Goal: Information Seeking & Learning: Learn about a topic

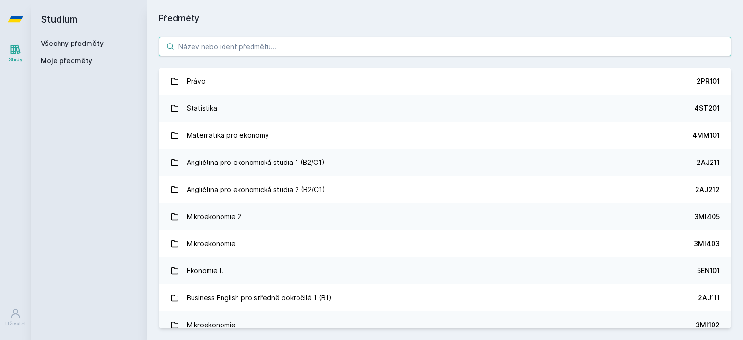
click at [371, 46] on input "search" at bounding box center [445, 46] width 573 height 19
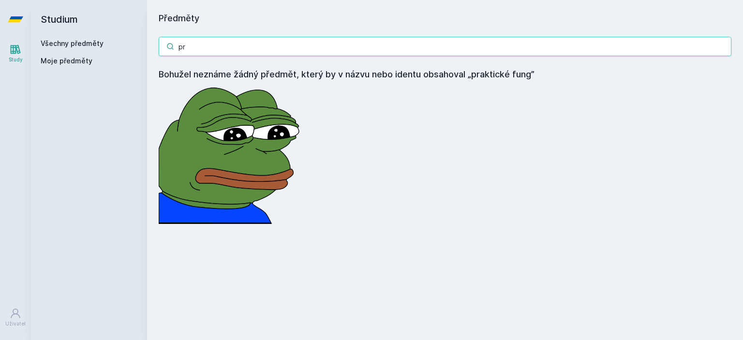
type input "p"
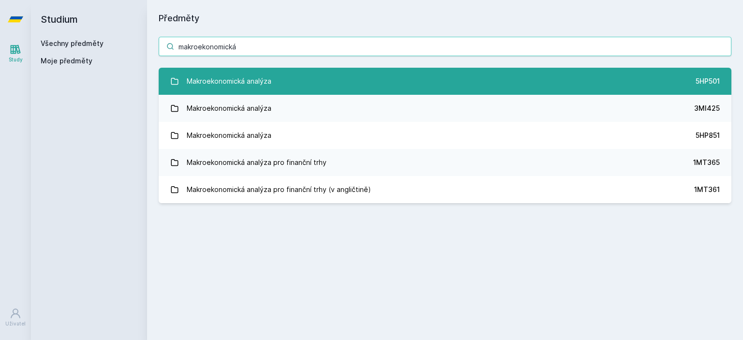
type input "makroekonomická"
click at [393, 85] on link "Makroekonomická analýza 5HP501" at bounding box center [445, 81] width 573 height 27
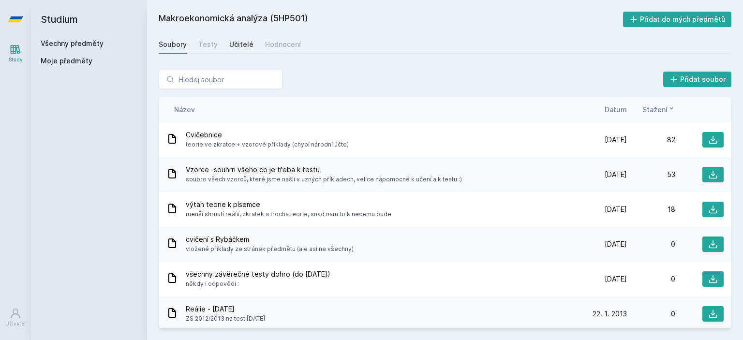
click at [236, 38] on link "Učitelé" at bounding box center [241, 44] width 24 height 19
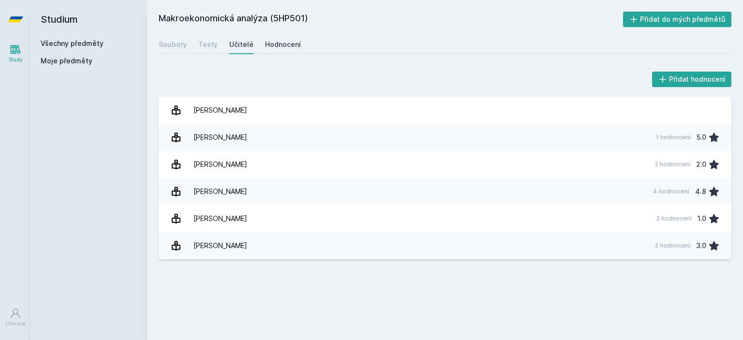
click at [278, 44] on div "Hodnocení" at bounding box center [283, 45] width 36 height 10
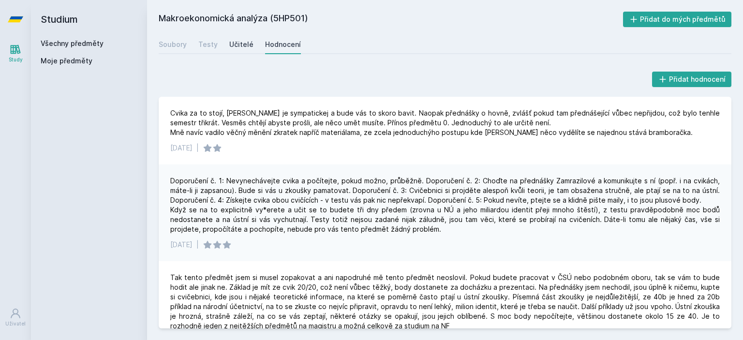
click at [240, 42] on div "Učitelé" at bounding box center [241, 45] width 24 height 10
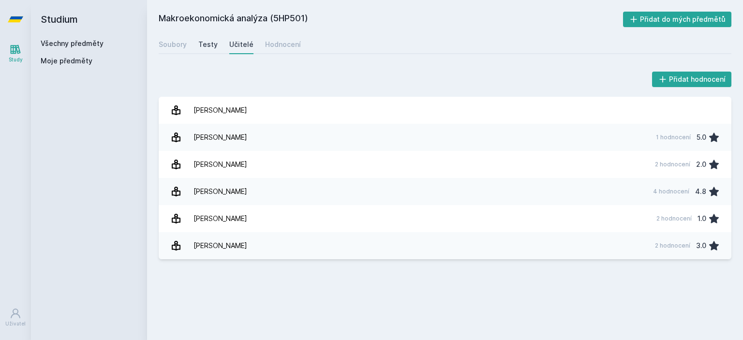
click at [207, 45] on div "Testy" at bounding box center [207, 45] width 19 height 10
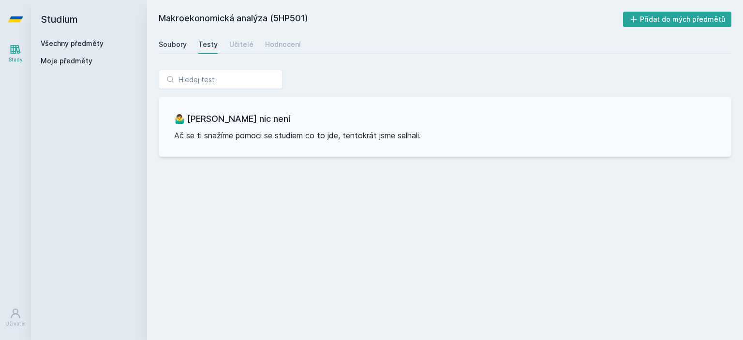
click at [179, 45] on div "Soubory" at bounding box center [173, 45] width 28 height 10
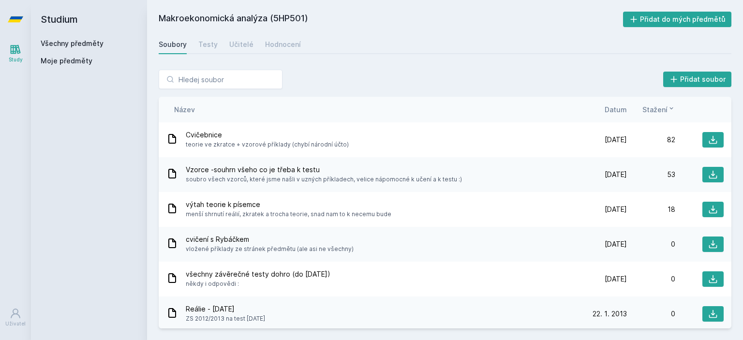
click at [75, 44] on link "Všechny předměty" at bounding box center [72, 43] width 63 height 8
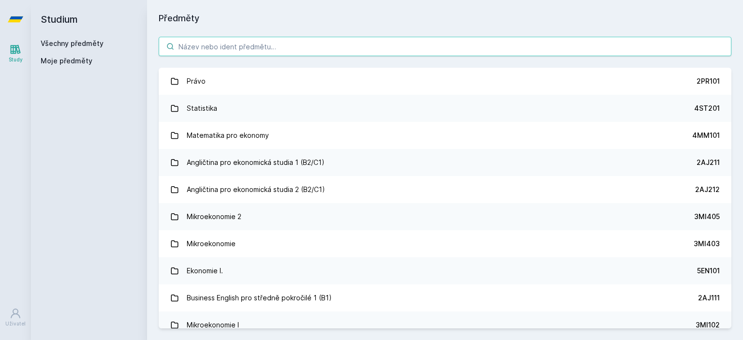
click at [375, 39] on input "search" at bounding box center [445, 46] width 573 height 19
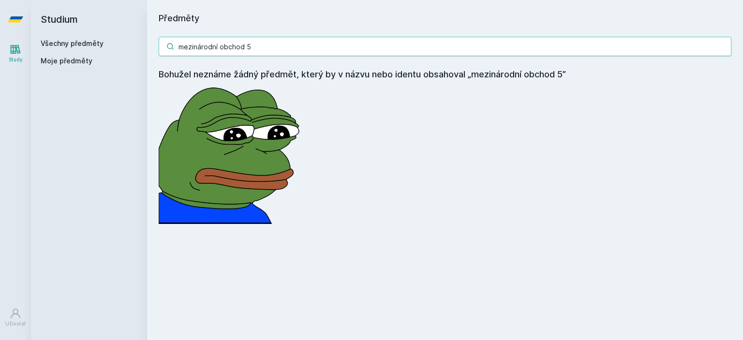
type input "mezinárodní obchod"
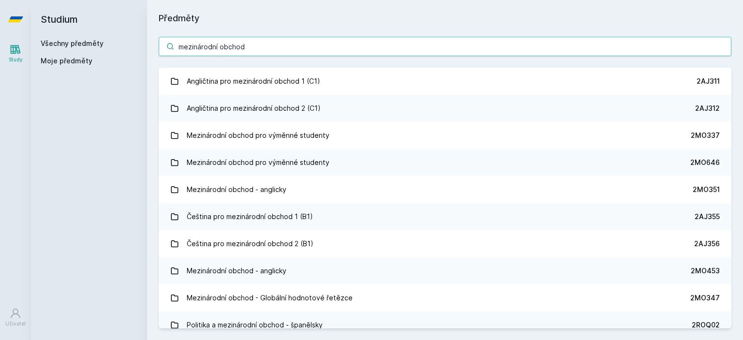
drag, startPoint x: 201, startPoint y: 50, endPoint x: 101, endPoint y: 69, distance: 102.3
click at [161, 54] on input "mezinárodní obchod" at bounding box center [445, 46] width 573 height 19
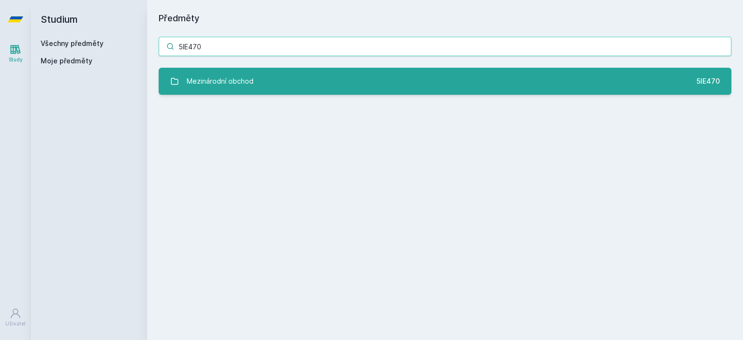
type input "5IE470"
click at [296, 75] on link "Mezinárodní obchod 5IE470" at bounding box center [445, 81] width 573 height 27
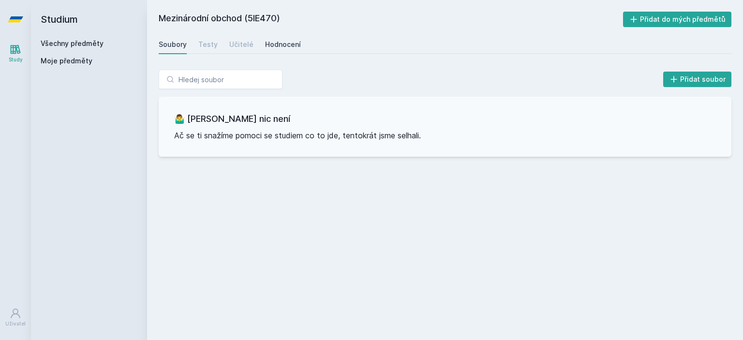
click at [268, 48] on div "Hodnocení" at bounding box center [283, 45] width 36 height 10
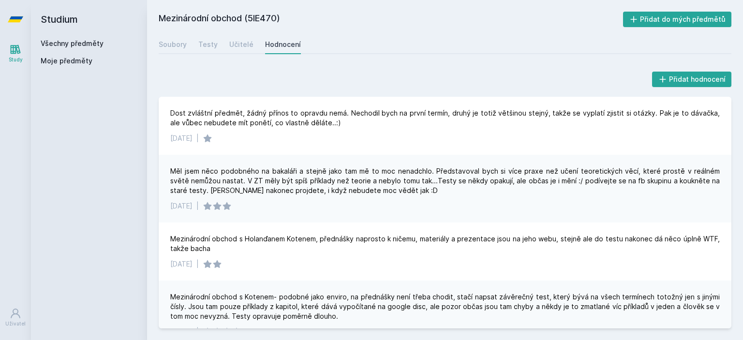
click at [88, 44] on link "Všechny předměty" at bounding box center [72, 43] width 63 height 8
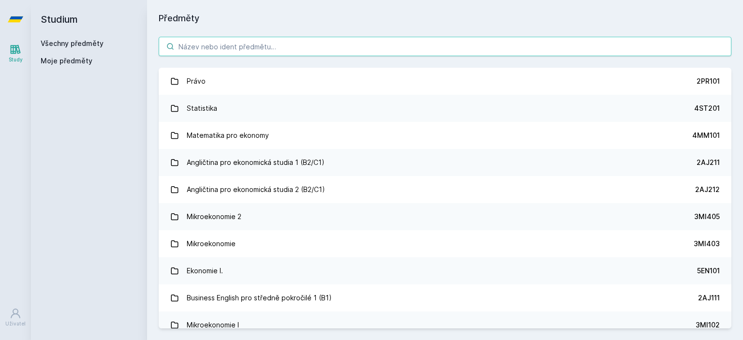
click at [228, 40] on input "search" at bounding box center [445, 46] width 573 height 19
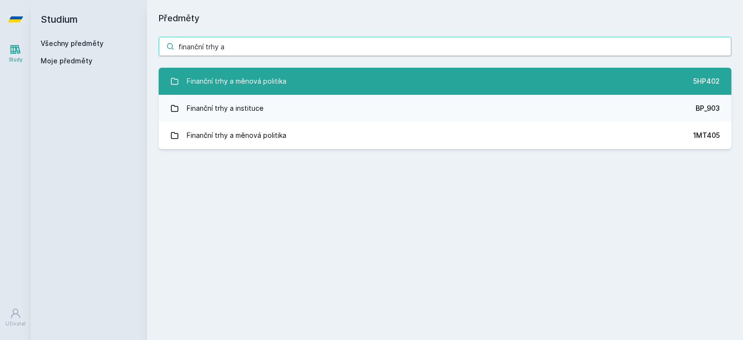
type input "finanční trhy a"
click at [288, 83] on link "Finanční trhy a měnová politika 5HP402" at bounding box center [445, 81] width 573 height 27
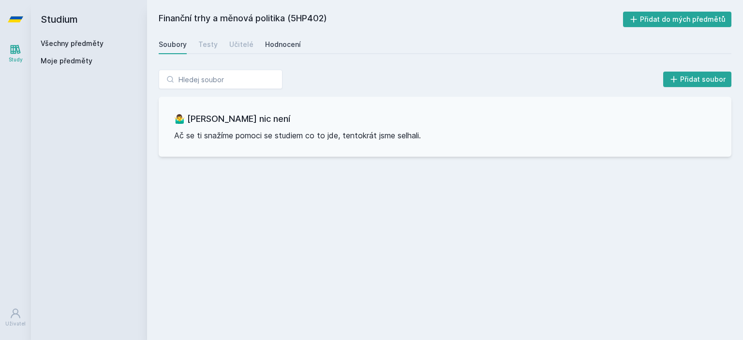
click at [279, 46] on div "Hodnocení" at bounding box center [283, 45] width 36 height 10
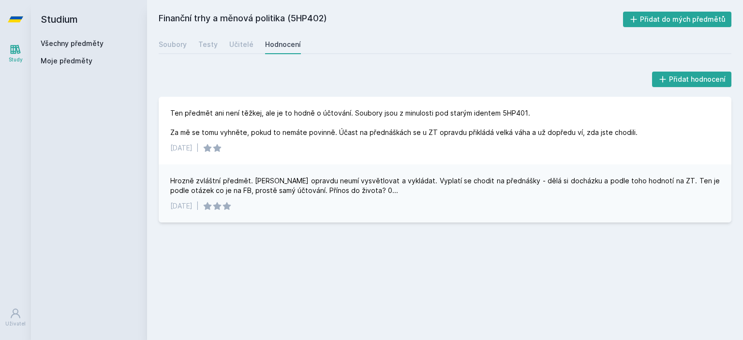
click at [72, 45] on link "Všechny předměty" at bounding box center [72, 43] width 63 height 8
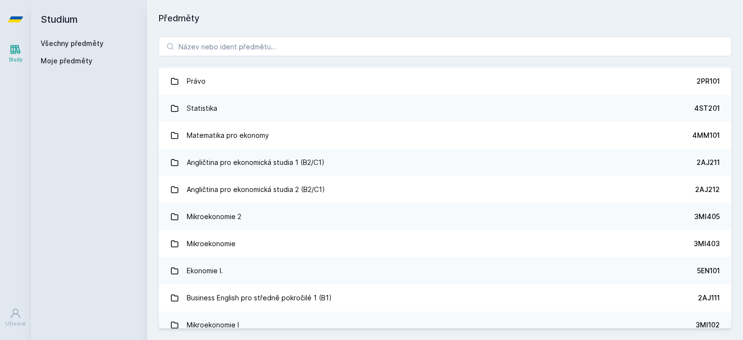
click at [81, 45] on link "Všechny předměty" at bounding box center [72, 43] width 63 height 8
click at [16, 19] on icon at bounding box center [15, 19] width 15 height 6
click at [75, 44] on link "Všechny předměty" at bounding box center [72, 43] width 63 height 8
click at [60, 64] on span "Moje předměty" at bounding box center [67, 61] width 52 height 10
click at [67, 59] on span "Moje předměty" at bounding box center [67, 61] width 52 height 10
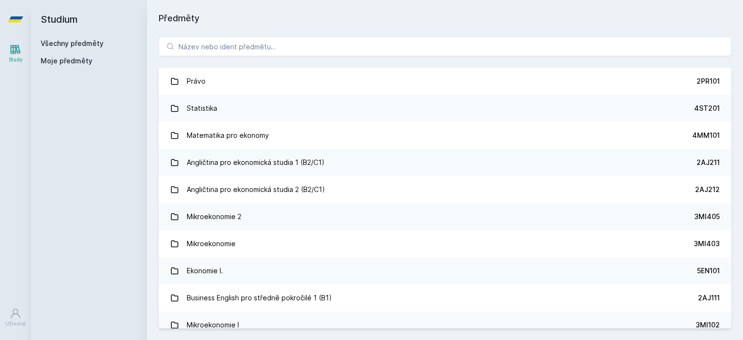
click at [19, 48] on icon at bounding box center [16, 50] width 12 height 12
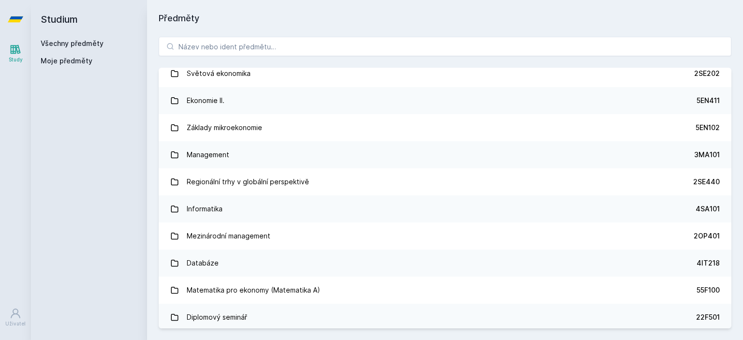
scroll to position [435, 0]
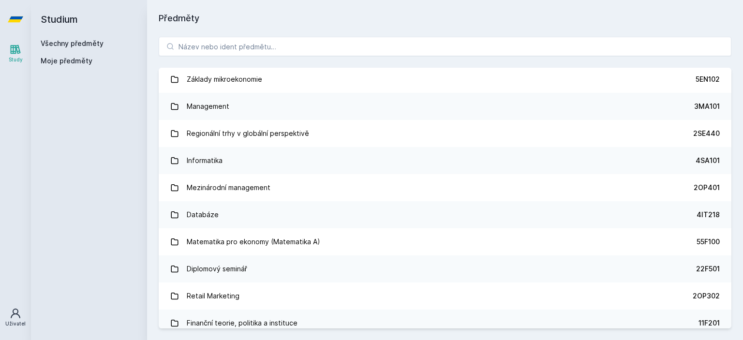
click at [16, 317] on icon at bounding box center [16, 314] width 12 height 12
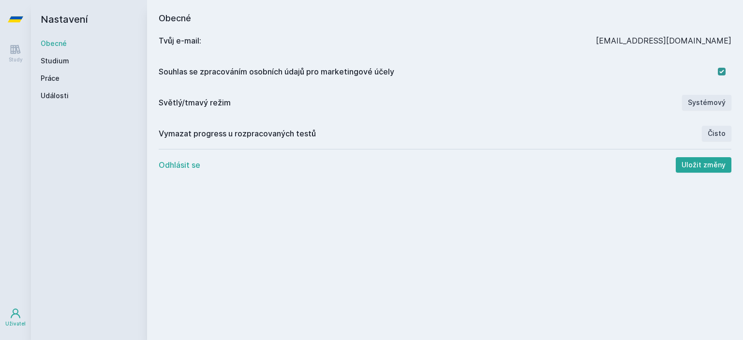
click at [191, 165] on button "Odhlásit se" at bounding box center [180, 165] width 42 height 12
